Goal: Obtain resource: Download file/media

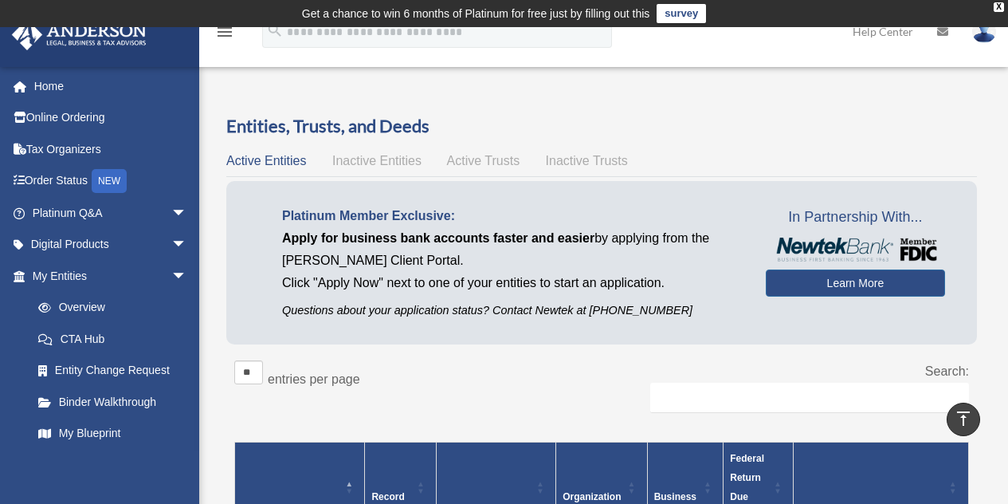
scroll to position [293, 0]
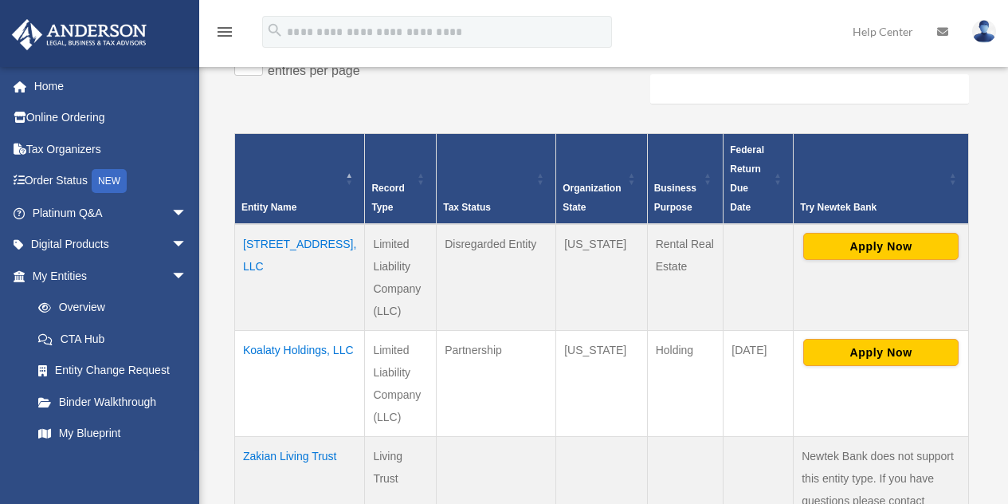
scroll to position [309, 0]
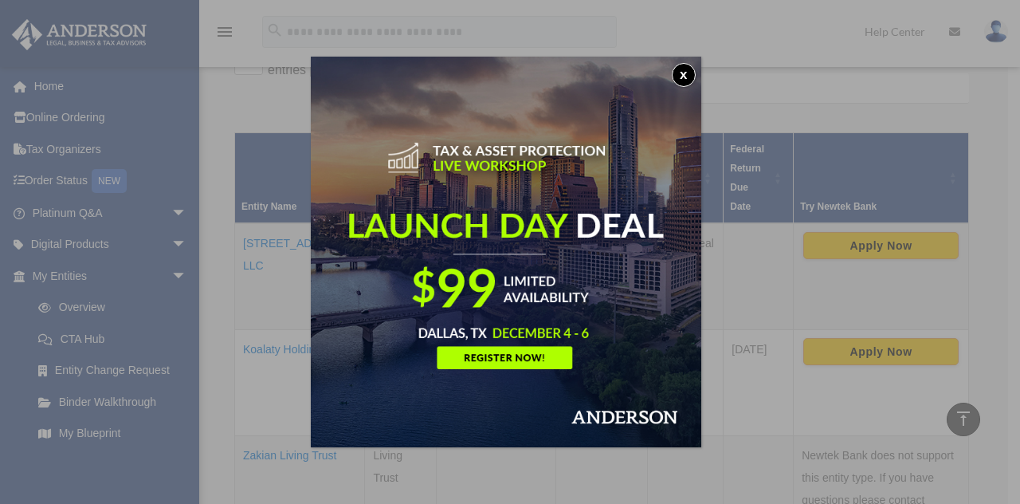
click at [695, 79] on button "x" at bounding box center [684, 75] width 24 height 24
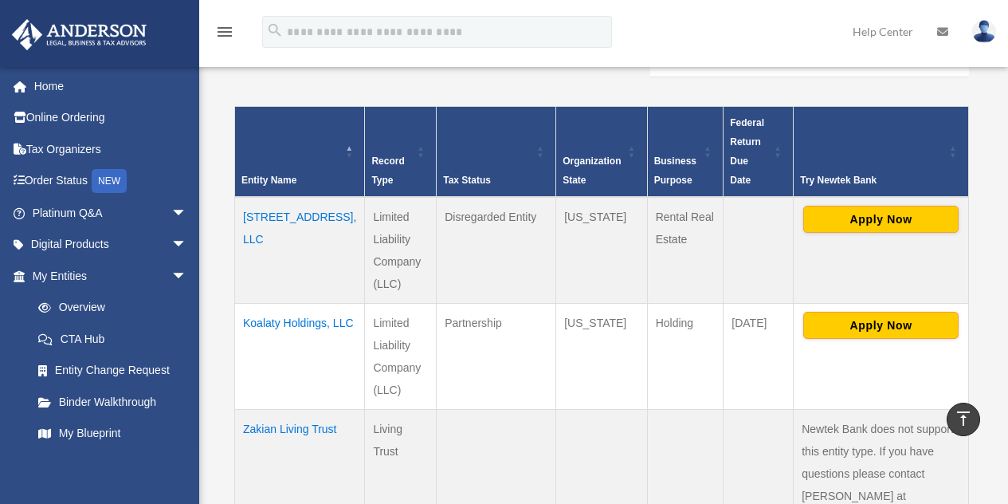
scroll to position [331, 0]
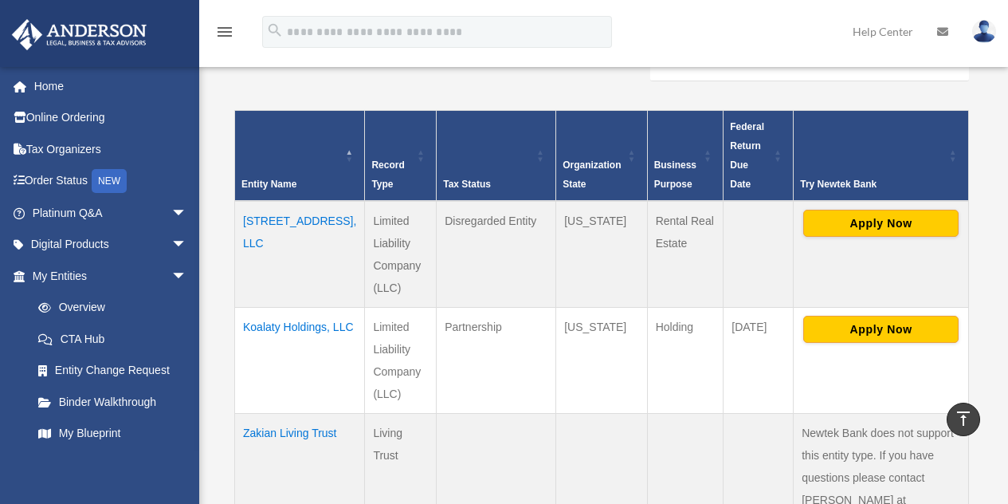
click at [265, 327] on td "Koalaty Holdings, LLC" at bounding box center [300, 360] width 130 height 106
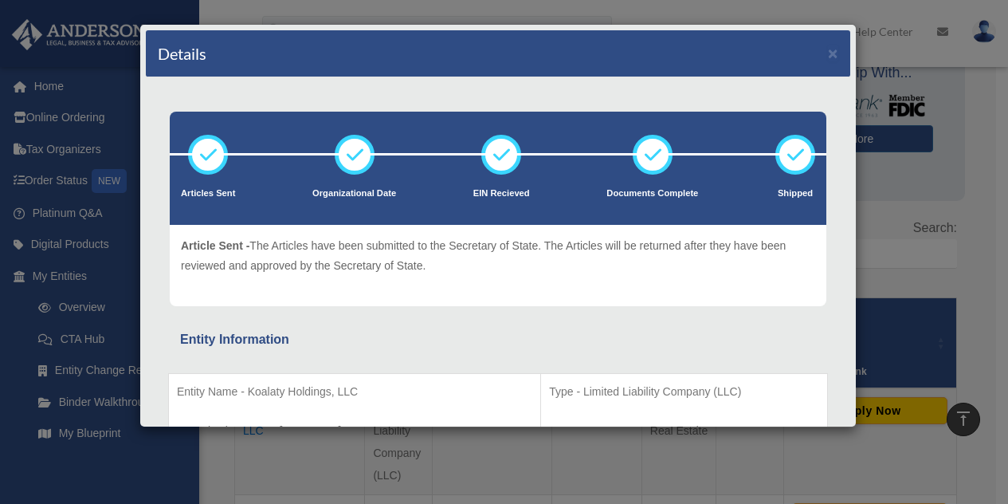
scroll to position [0, 0]
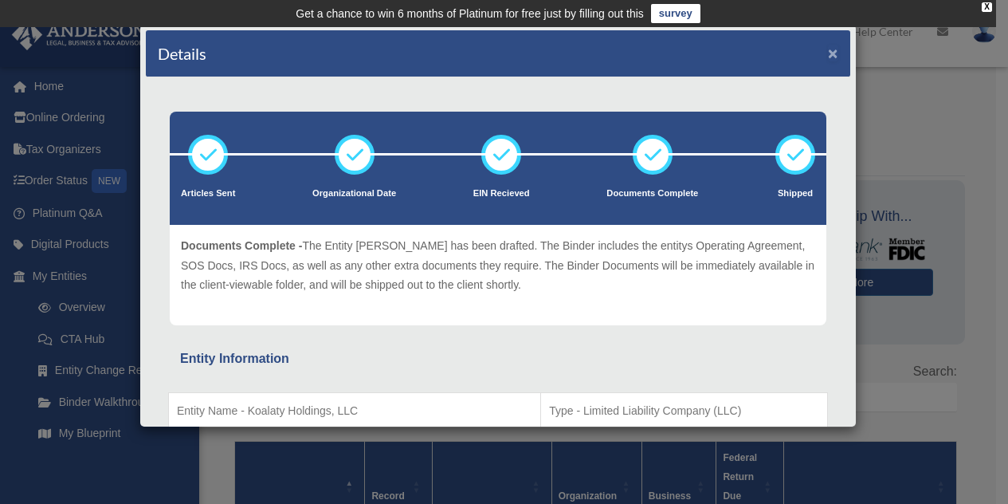
click at [828, 56] on button "×" at bounding box center [833, 53] width 10 height 17
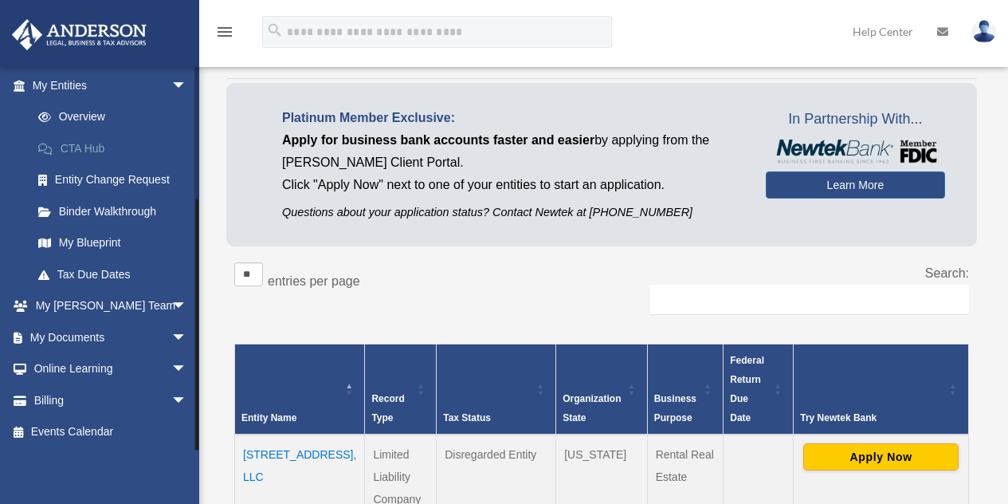
scroll to position [104, 0]
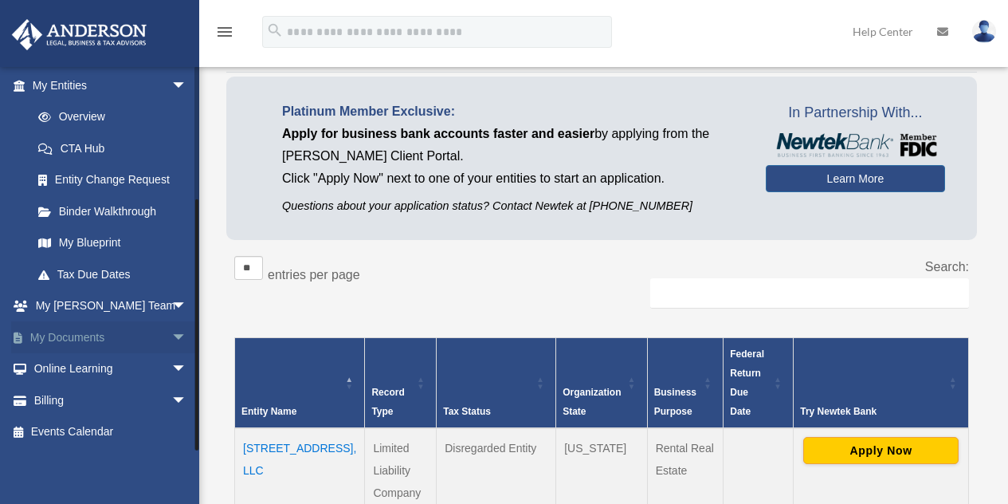
click at [83, 335] on link "My Documents arrow_drop_down" at bounding box center [111, 337] width 200 height 32
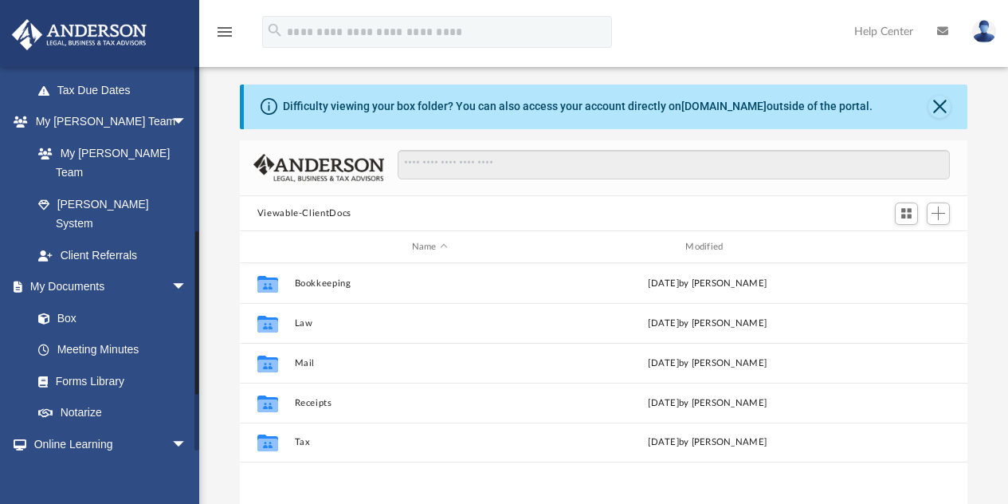
scroll to position [378, 0]
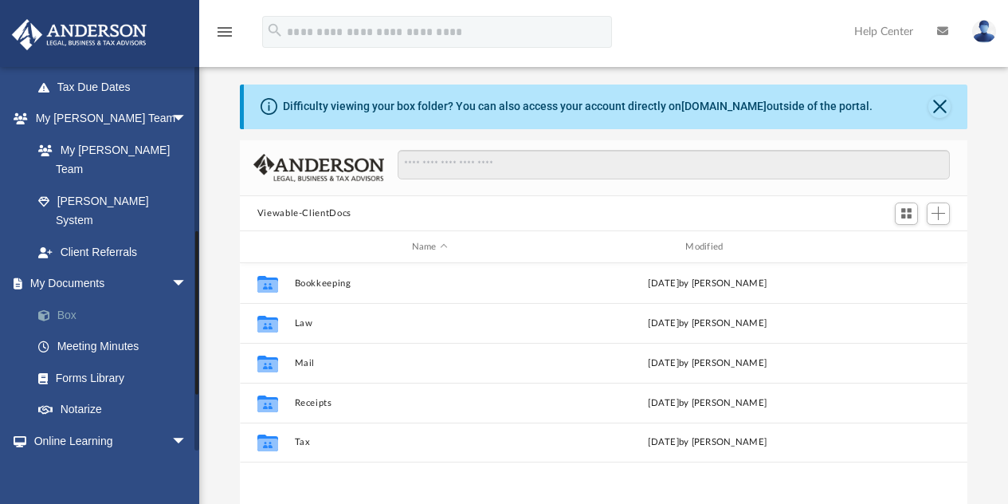
click at [66, 299] on link "Box" at bounding box center [116, 315] width 189 height 32
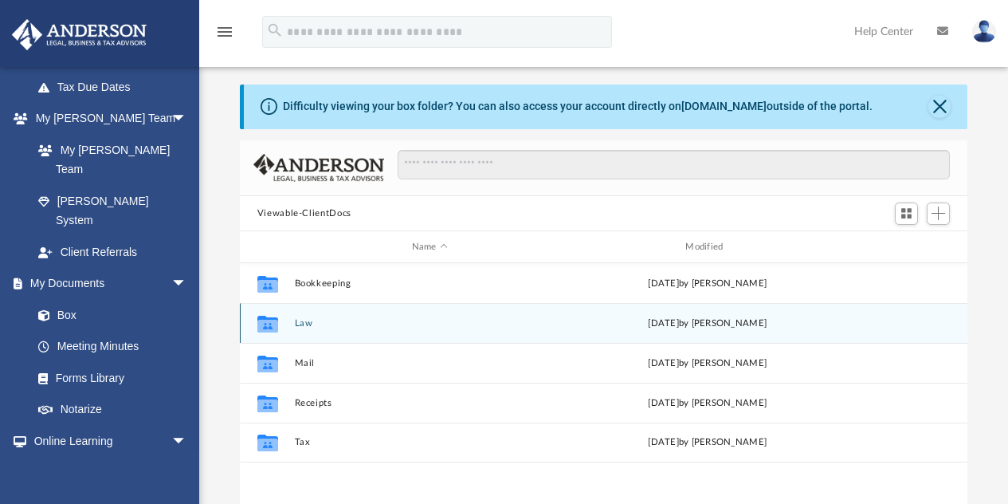
click at [304, 320] on button "Law" at bounding box center [429, 323] width 271 height 10
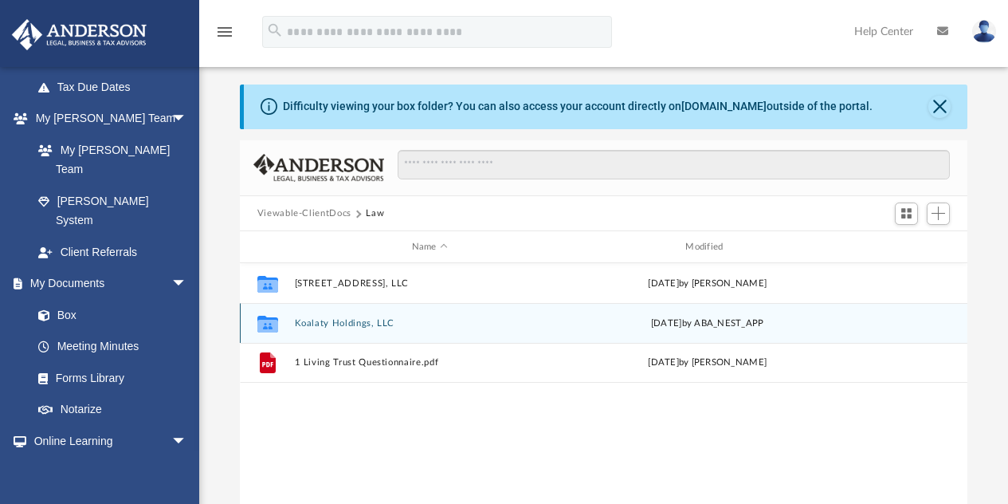
click at [351, 321] on button "Koalaty Holdings, LLC" at bounding box center [429, 323] width 271 height 10
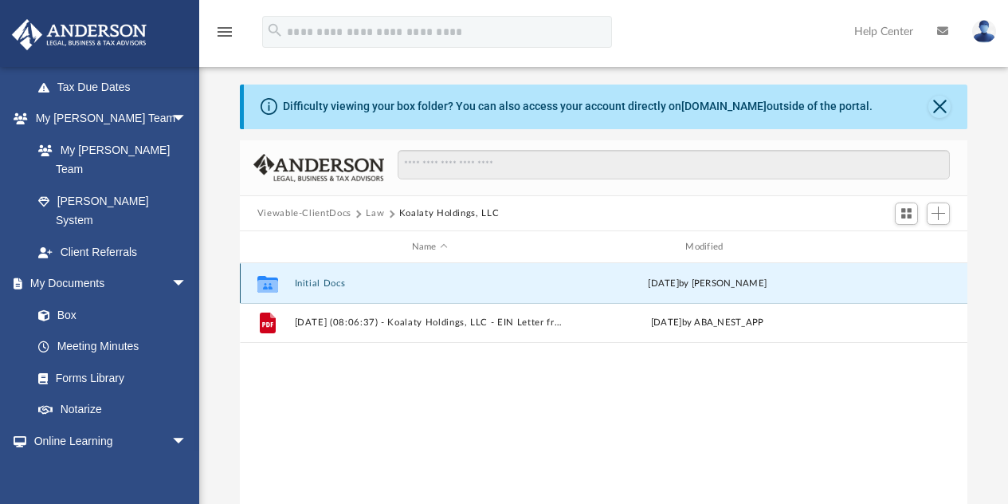
click at [326, 280] on button "Initial Docs" at bounding box center [429, 283] width 271 height 10
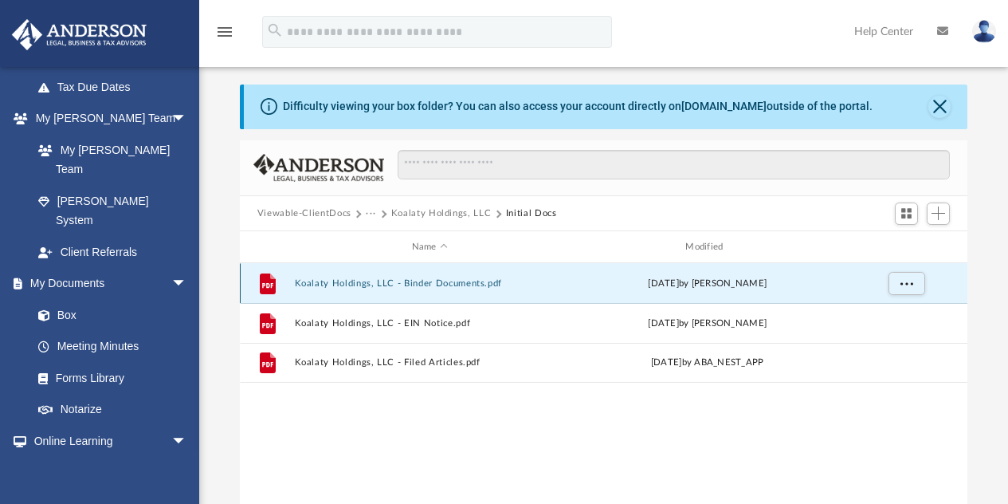
click at [424, 282] on button "Koalaty Holdings, LLC - Binder Documents.pdf" at bounding box center [429, 283] width 271 height 10
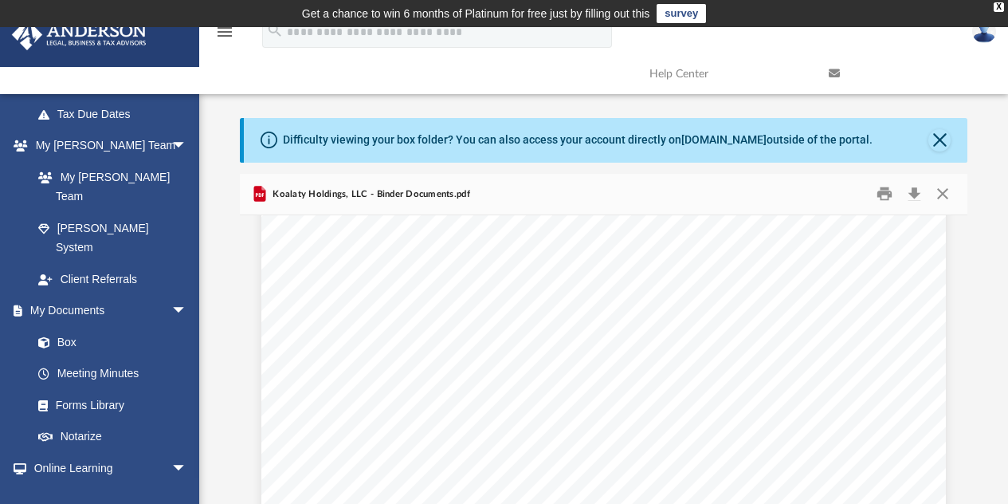
scroll to position [301, 0]
click at [943, 145] on button "Close" at bounding box center [939, 140] width 22 height 22
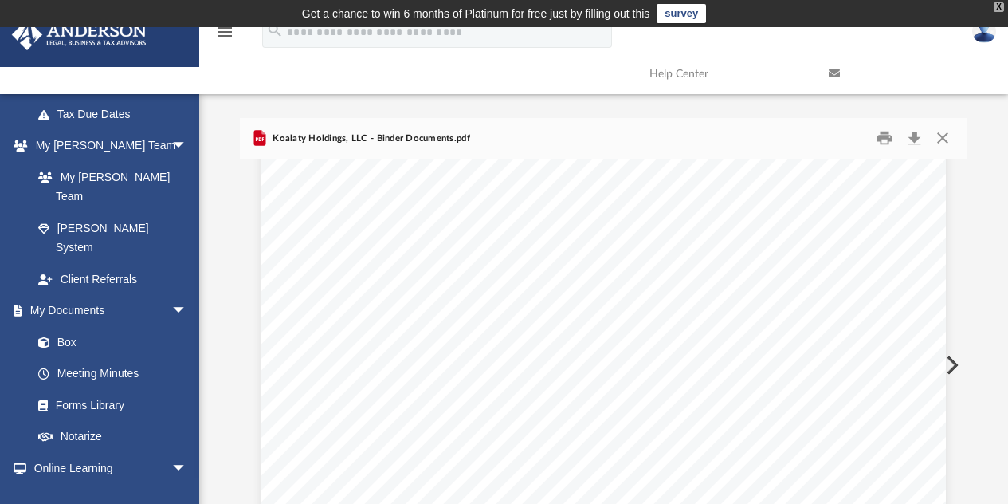
click at [999, 10] on div "X" at bounding box center [999, 7] width 10 height 10
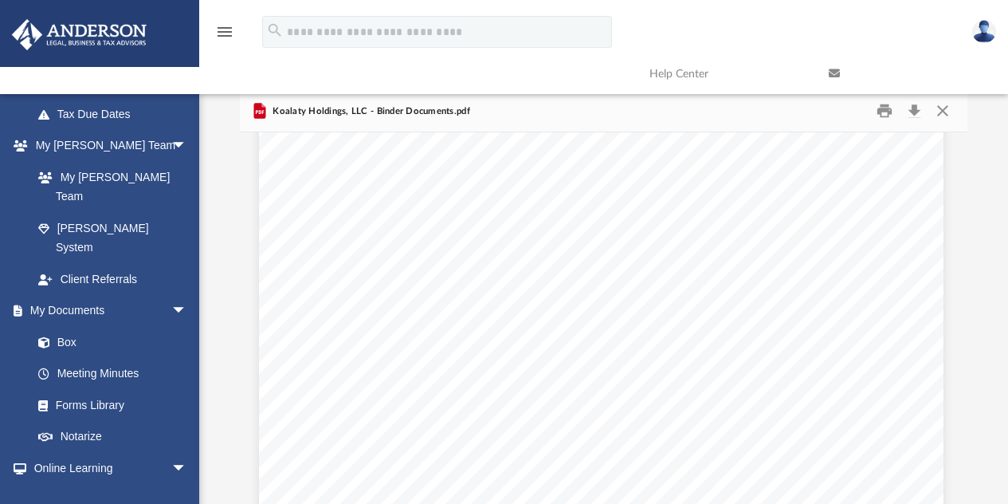
scroll to position [10356, 2]
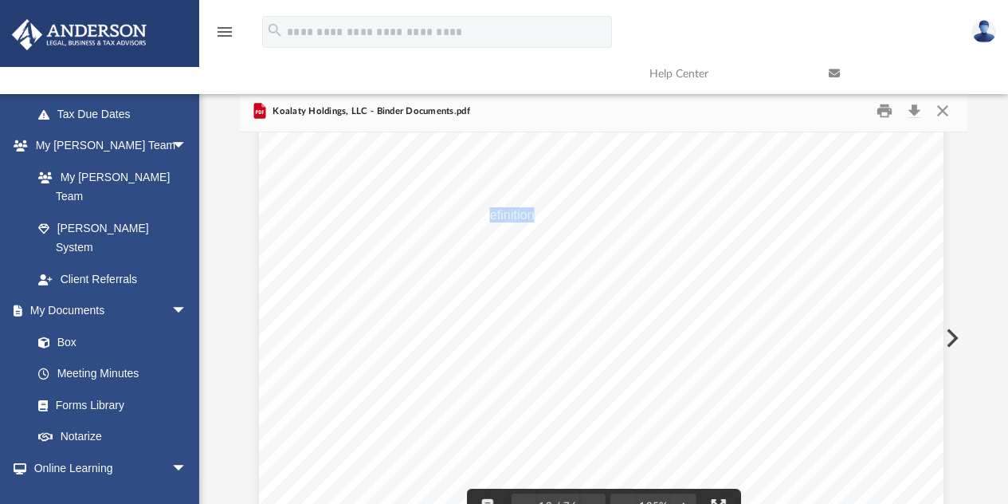
drag, startPoint x: 486, startPoint y: 214, endPoint x: 525, endPoint y: 215, distance: 39.1
click at [525, 215] on span "Definitions" at bounding box center [510, 216] width 61 height 14
click at [547, 235] on span "Interpretation" at bounding box center [516, 231] width 73 height 14
click at [716, 111] on div "Koalaty Holdings, LLC - Binder Documents.pdf" at bounding box center [604, 112] width 728 height 42
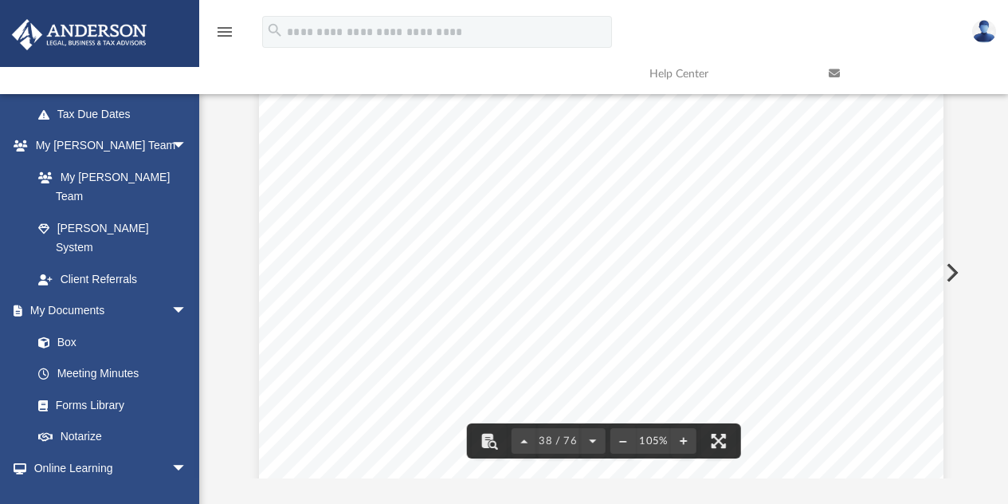
scroll to position [33804, 2]
click at [549, 445] on span "38 / 76" at bounding box center [558, 441] width 44 height 10
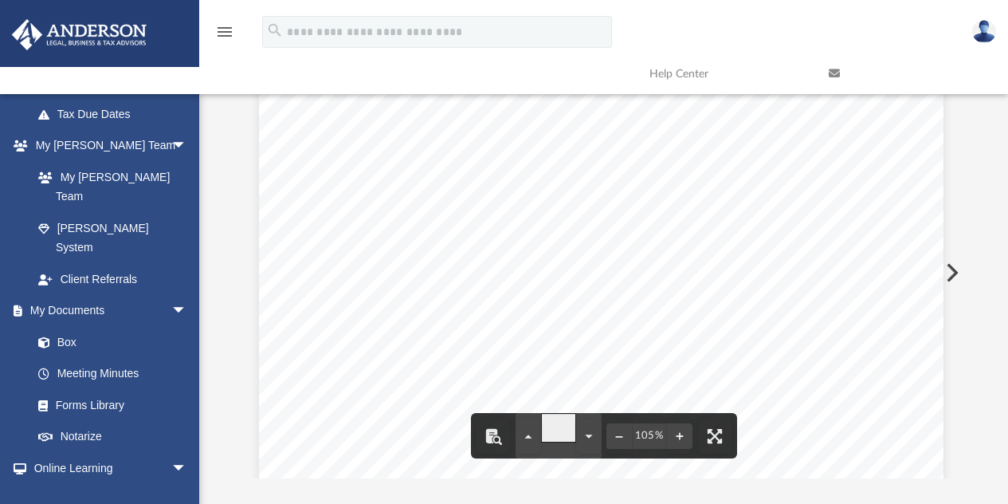
type input "**"
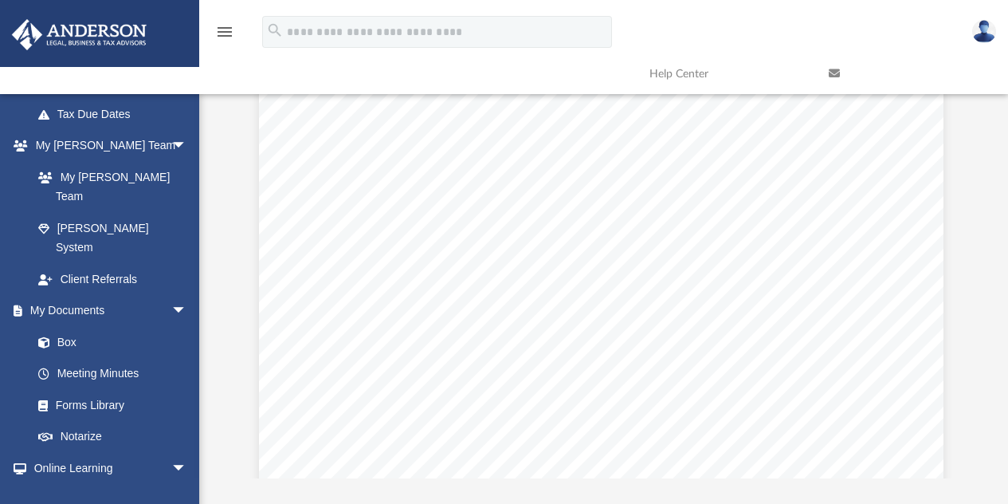
scroll to position [50189, 2]
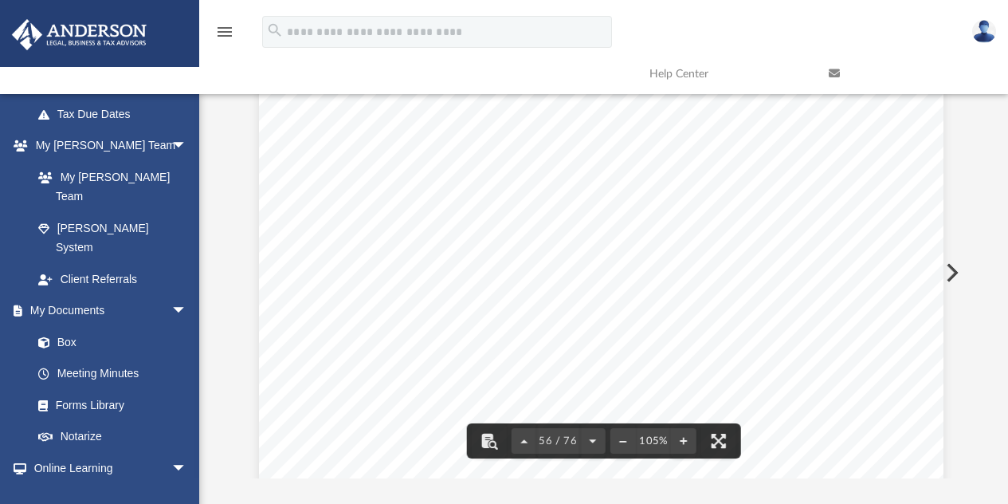
click at [569, 124] on span "$____________________" at bounding box center [610, 128] width 141 height 14
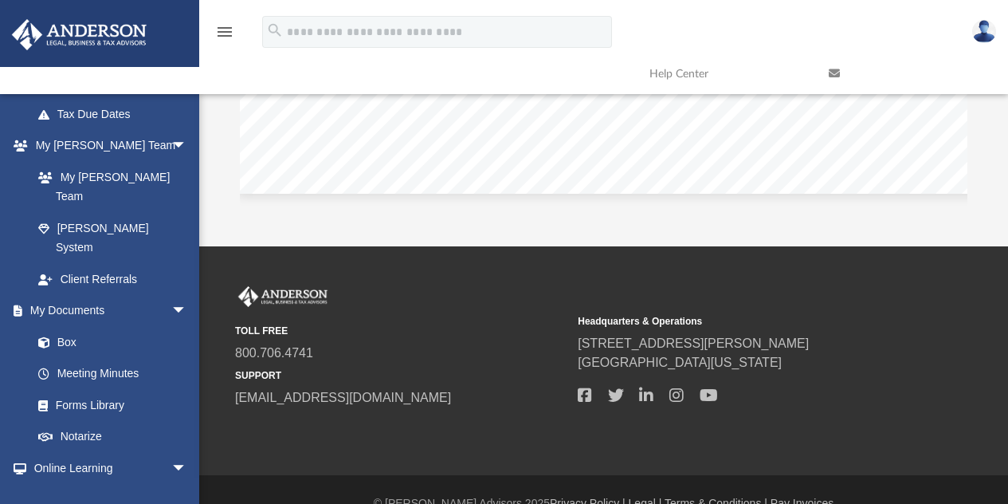
scroll to position [365, 0]
